Goal: Ask a question: Seek information or help from site administrators or community

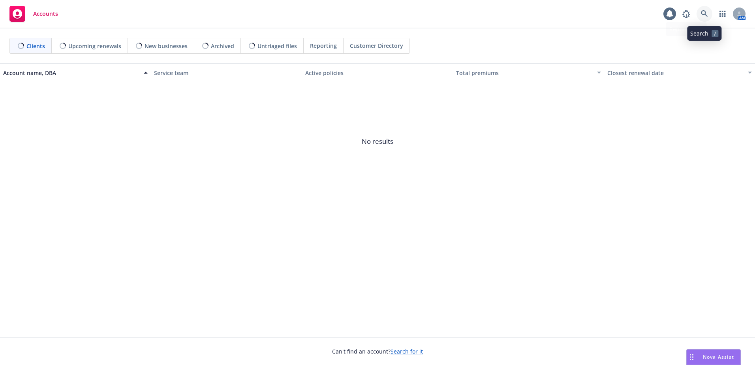
click at [706, 14] on icon at bounding box center [704, 13] width 7 height 7
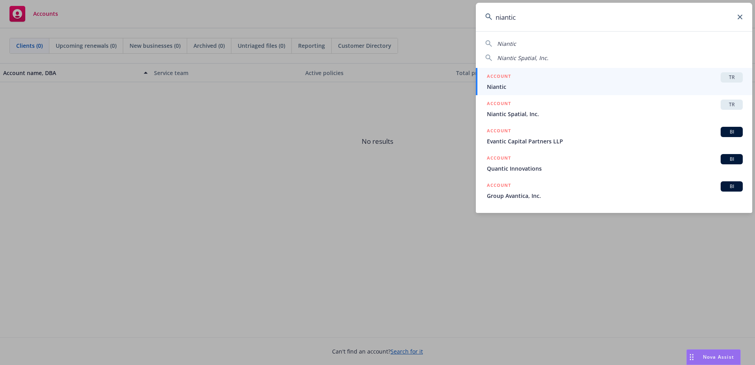
click at [517, 56] on span "Niantic Spatial, Inc." at bounding box center [522, 58] width 51 height 8
type input "Niantic Spatial, Inc."
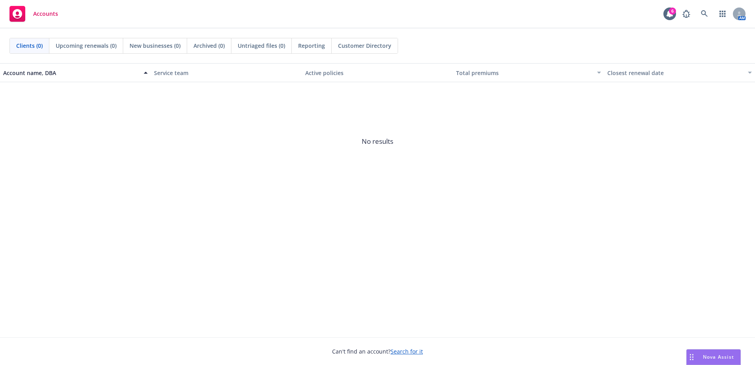
click at [711, 357] on span "Nova Assist" at bounding box center [718, 357] width 31 height 7
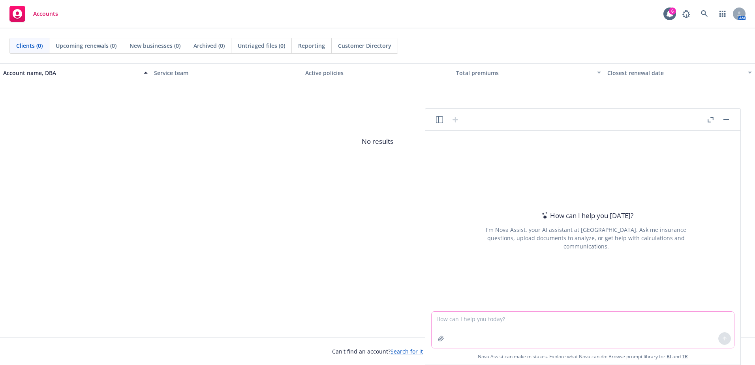
click at [471, 319] on textarea at bounding box center [583, 330] width 303 height 36
type textarea "who is Newfront's biggest grossing client"
